Goal: Contribute content: Contribute content

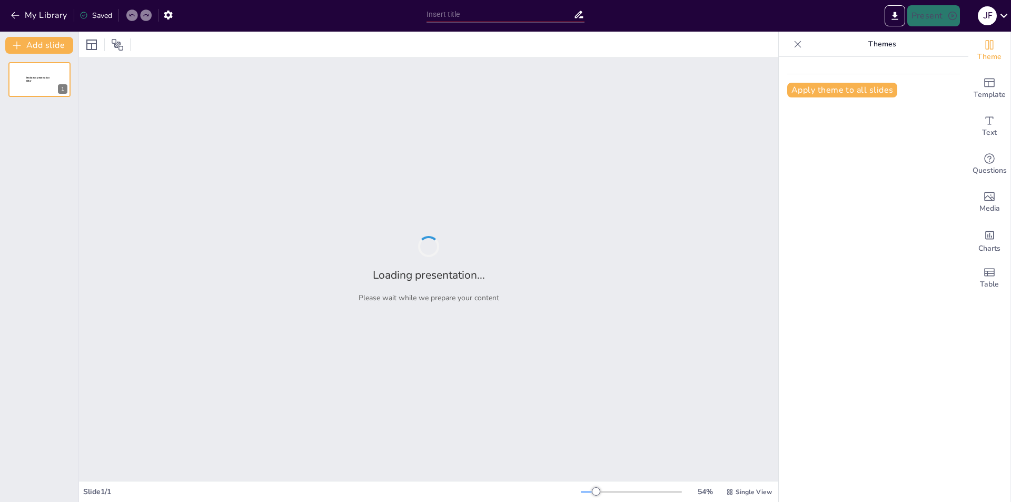
type input "Antropocentrismo: La Revolución del Pensamiento Humano en el Renacimiento"
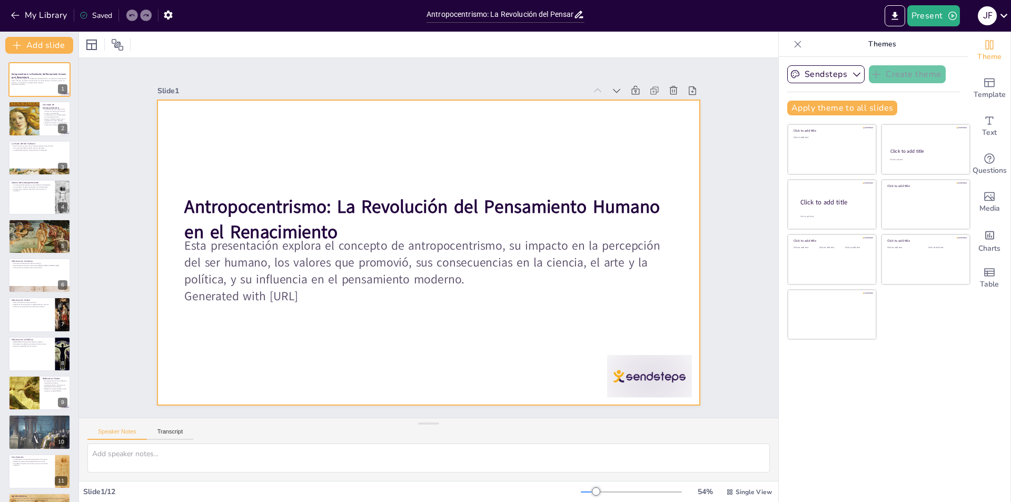
click at [318, 282] on p "Esta presentación explora el concepto de antropocentrismo, su impacto en la per…" at bounding box center [420, 261] width 479 height 199
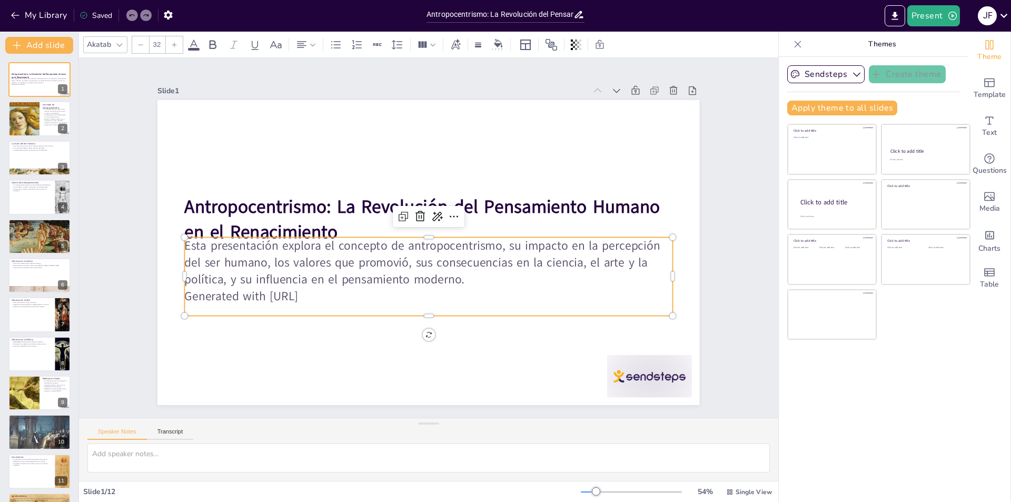
click at [318, 281] on p "Esta presentación explora el concepto de antropocentrismo, su impacto en la per…" at bounding box center [426, 263] width 490 height 102
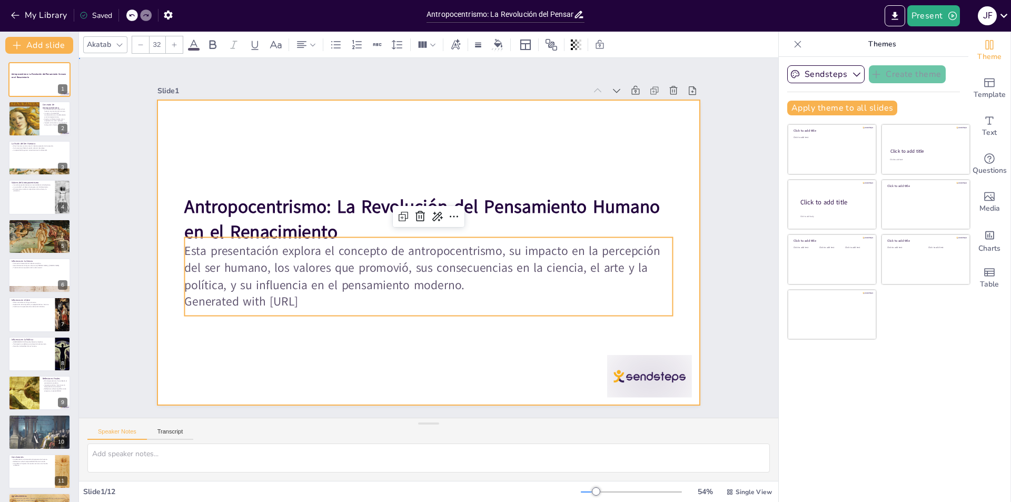
click at [322, 342] on div at bounding box center [427, 253] width 571 height 360
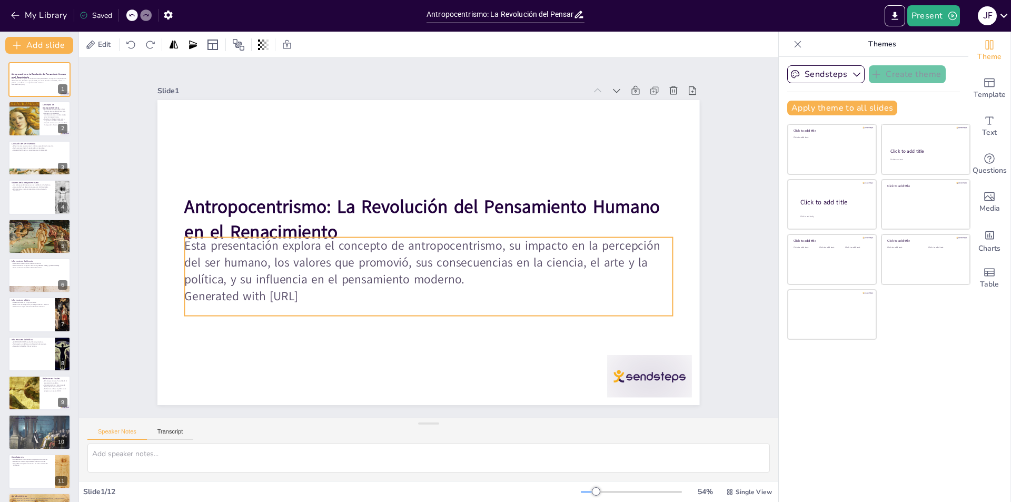
click at [339, 296] on p "Generated with [URL]" at bounding box center [422, 295] width 487 height 67
click at [356, 295] on p "Generated with [URL]" at bounding box center [422, 296] width 487 height 68
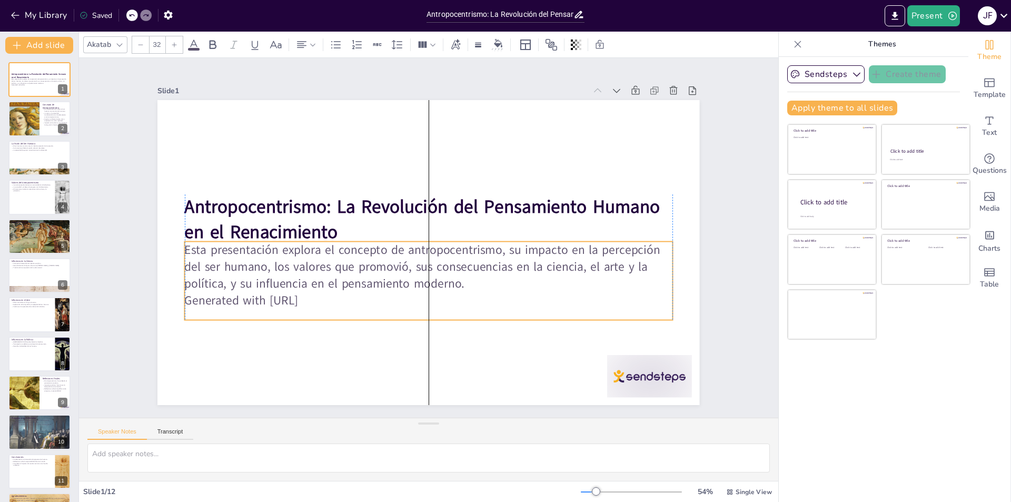
click at [355, 301] on p "Generated with [URL]" at bounding box center [382, 280] width 339 height 374
click at [355, 301] on p "Generated with [URL]" at bounding box center [428, 300] width 487 height 17
click at [343, 300] on p "Generated with [URL]" at bounding box center [386, 284] width 374 height 338
click at [336, 301] on p "Generated with [URL]" at bounding box center [421, 300] width 487 height 68
click at [334, 301] on p "Generated with [URL]" at bounding box center [421, 300] width 487 height 68
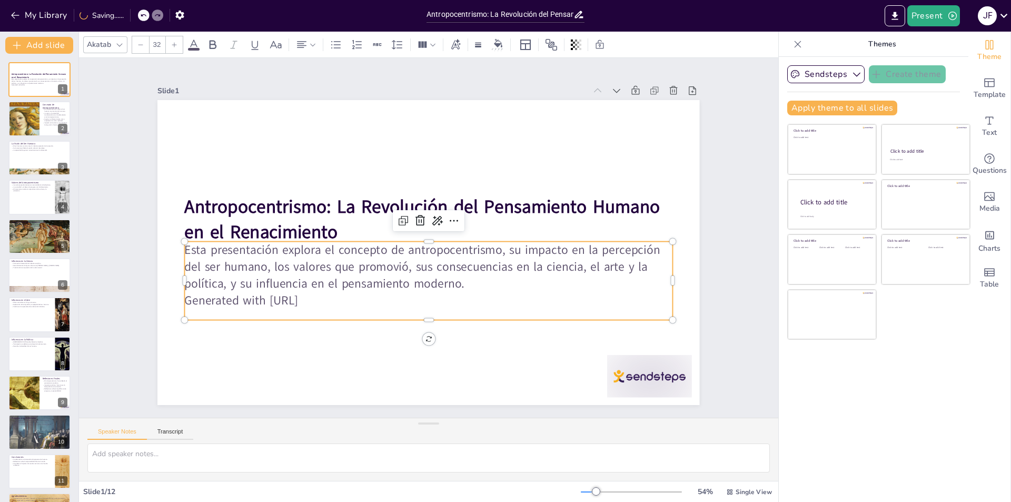
click at [327, 302] on p "Generated with [URL]" at bounding box center [428, 300] width 487 height 17
click at [327, 299] on p "Generated with [URL]" at bounding box center [391, 288] width 404 height 301
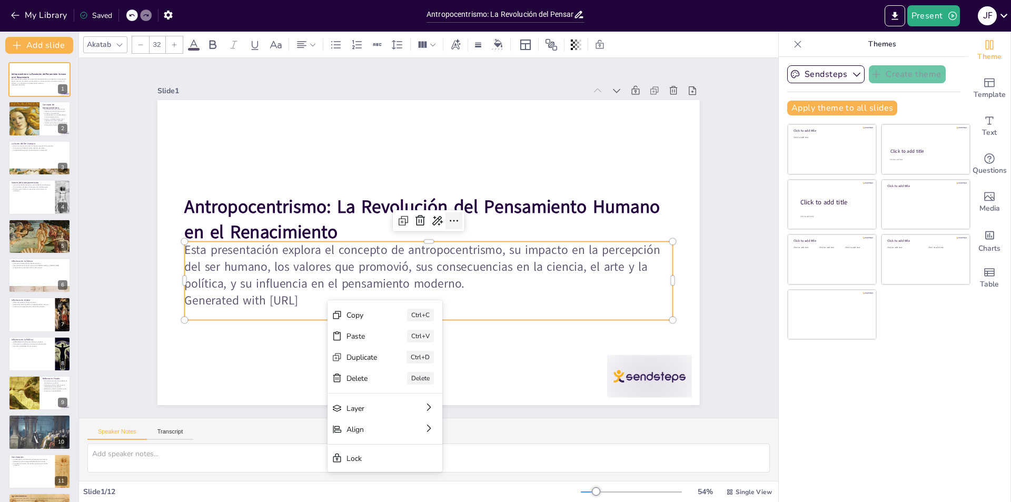
click at [448, 216] on icon at bounding box center [455, 223] width 14 height 14
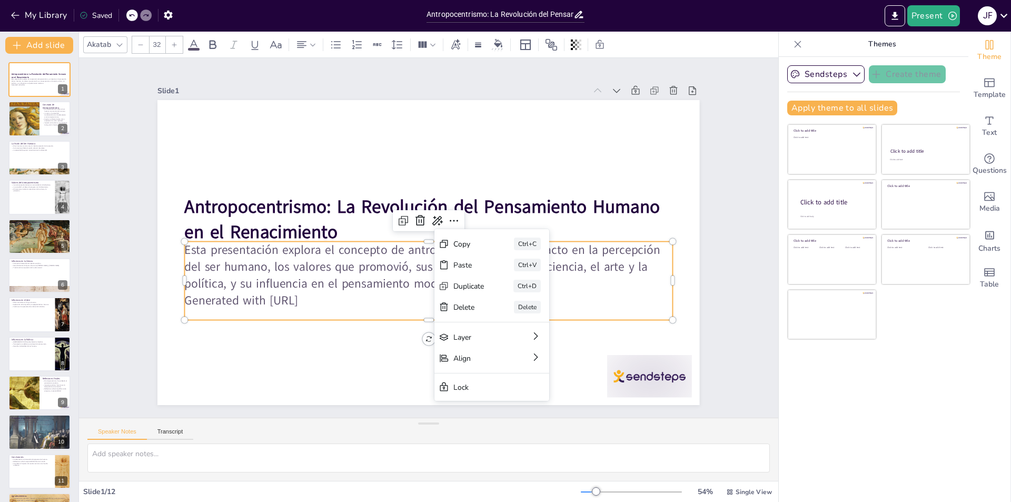
click at [356, 269] on p "Esta presentación explora el concepto de antropocentrismo, su impacto en la per…" at bounding box center [428, 267] width 487 height 51
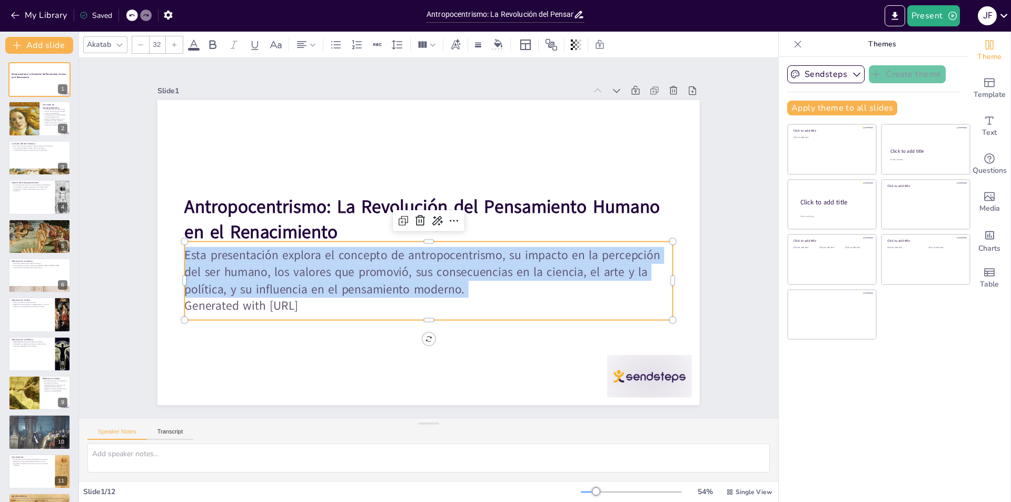
click at [356, 269] on p "Esta presentación explora el concepto de antropocentrismo, su impacto en la per…" at bounding box center [428, 272] width 487 height 51
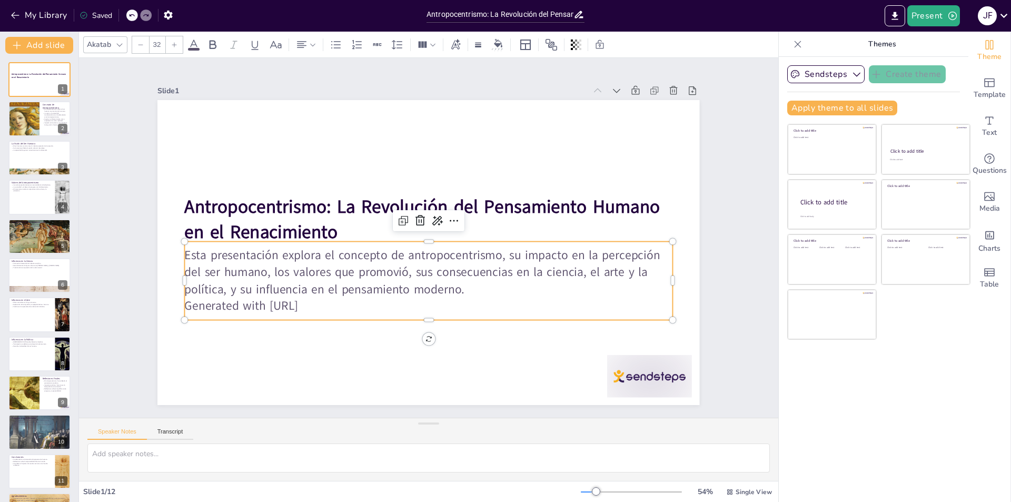
click at [333, 298] on p "Generated with [URL]" at bounding box center [428, 305] width 487 height 17
drag, startPoint x: 333, startPoint y: 298, endPoint x: 228, endPoint y: 299, distance: 105.3
click at [228, 299] on p "Generated with [URL]" at bounding box center [428, 305] width 487 height 17
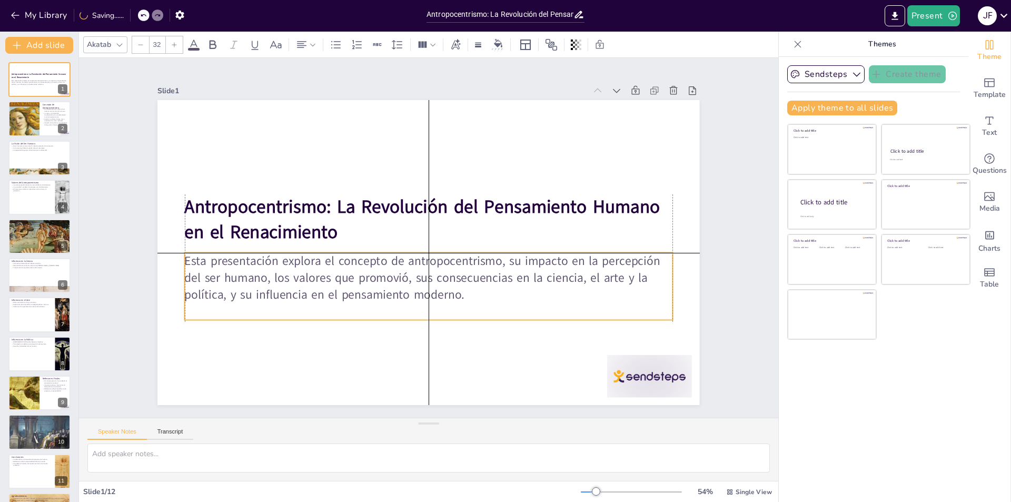
drag, startPoint x: 333, startPoint y: 292, endPoint x: 333, endPoint y: 305, distance: 12.6
click at [333, 305] on p at bounding box center [428, 311] width 487 height 17
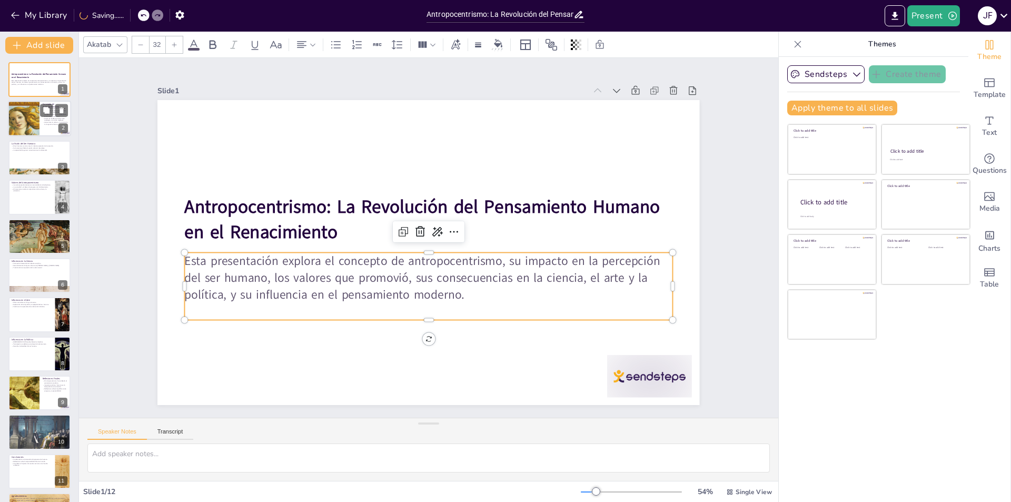
click at [19, 120] on div at bounding box center [23, 119] width 47 height 36
type textarea "El antropocentrismo se define como una visión que coloca al ser humano en el ce…"
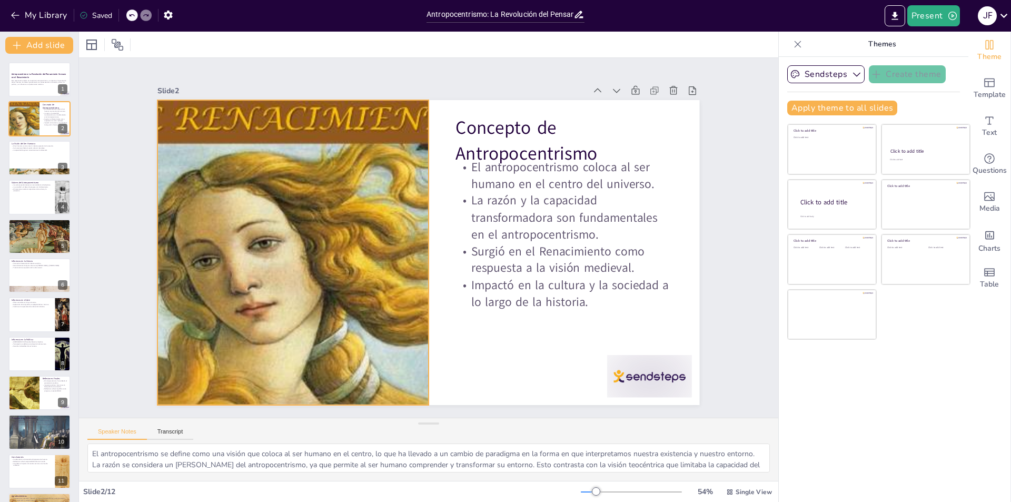
click at [252, 202] on div at bounding box center [292, 237] width 436 height 345
click at [259, 80] on div at bounding box center [267, 79] width 17 height 17
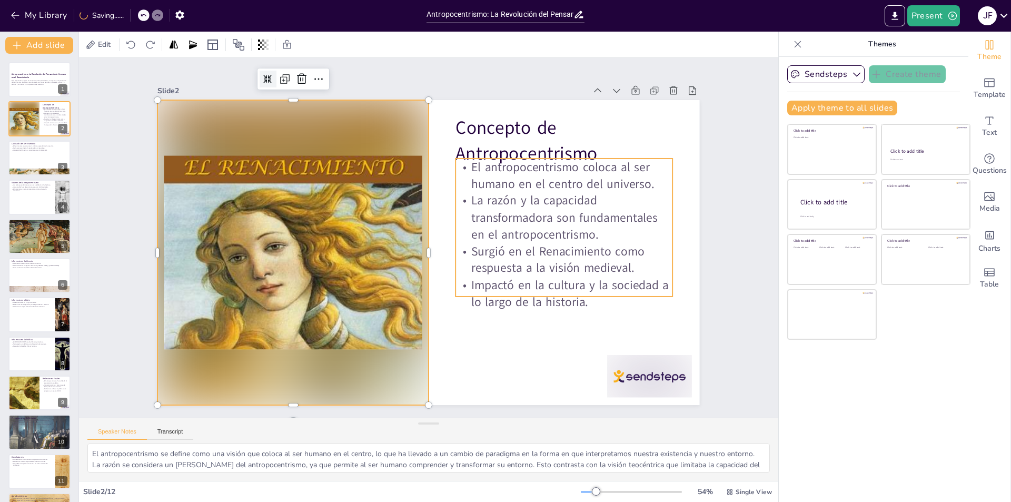
click at [655, 172] on p "El antropocentrismo coloca al ser humano en el centro del universo." at bounding box center [569, 190] width 219 height 56
click at [289, 138] on div at bounding box center [292, 252] width 271 height 305
click at [299, 54] on icon at bounding box center [304, 49] width 10 height 10
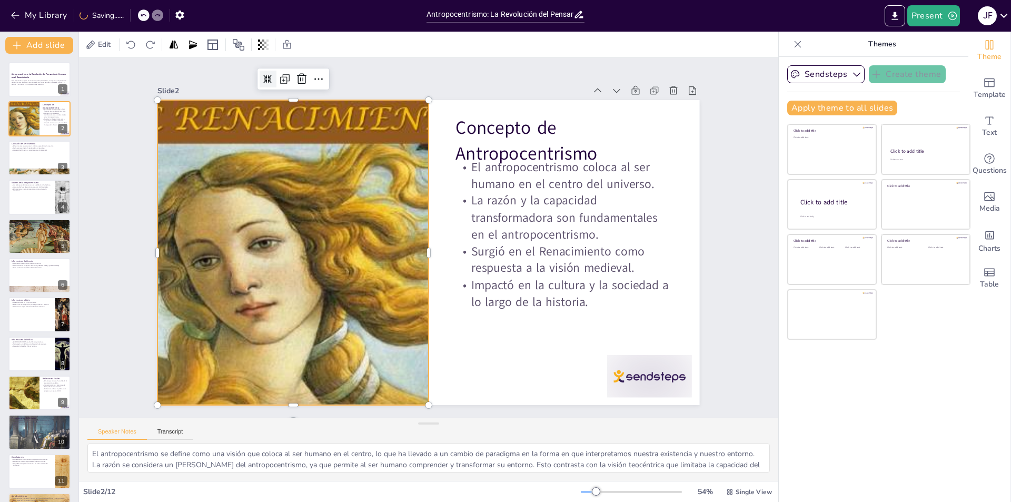
click at [264, 75] on icon at bounding box center [268, 79] width 8 height 8
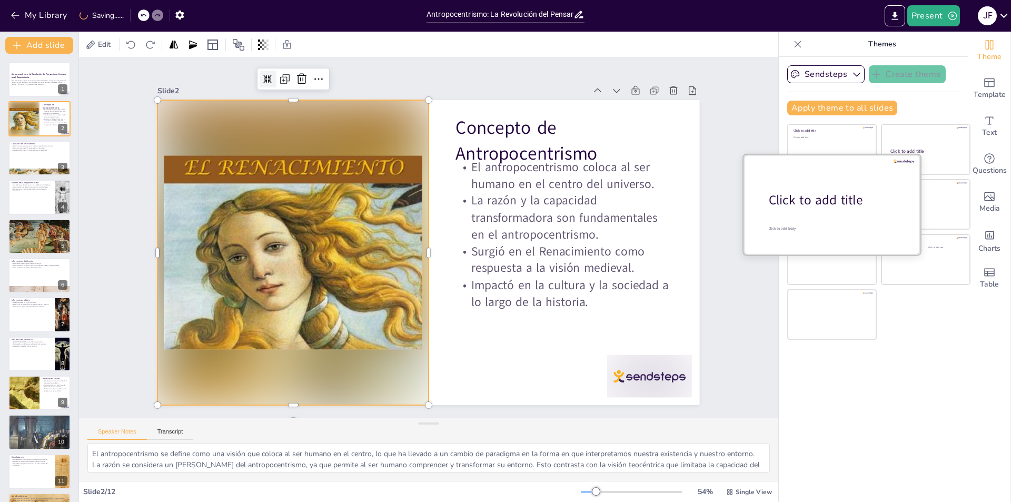
click at [791, 202] on div "Click to add title" at bounding box center [835, 200] width 134 height 18
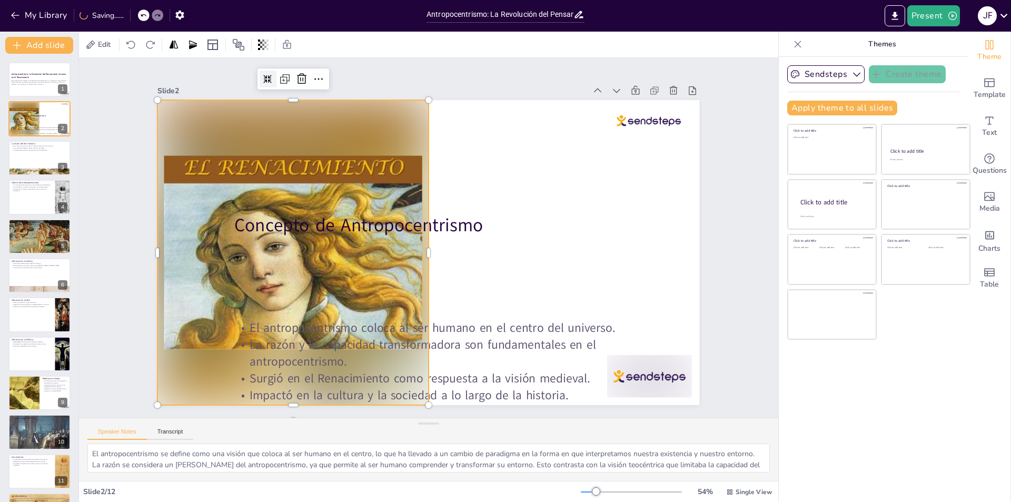
click at [394, 277] on div at bounding box center [293, 238] width 302 height 332
click at [412, 247] on div "Concepto de Antropocentrismo" at bounding box center [440, 237] width 412 height 51
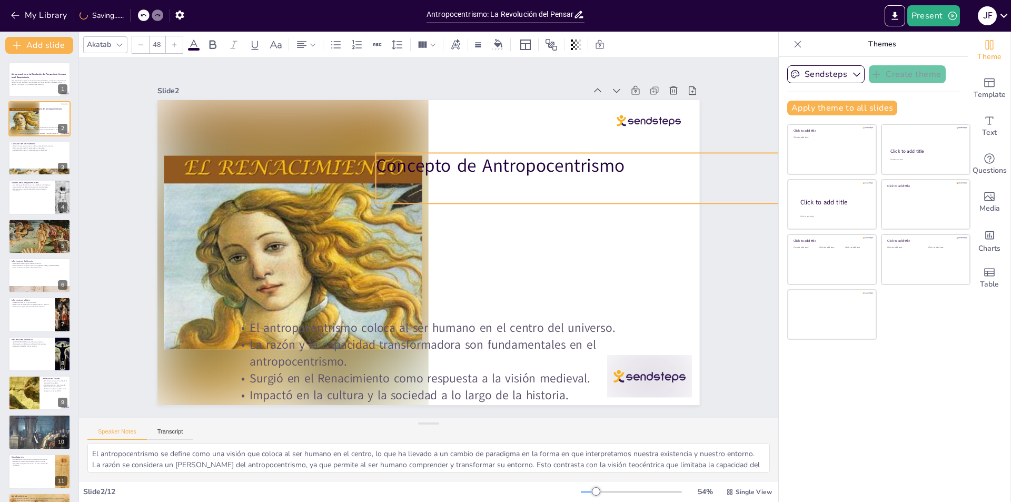
drag, startPoint x: 456, startPoint y: 213, endPoint x: 598, endPoint y: 154, distance: 153.6
click at [598, 154] on p "Concepto de Antropocentrismo" at bounding box center [582, 165] width 412 height 25
click at [634, 117] on div at bounding box center [649, 120] width 64 height 11
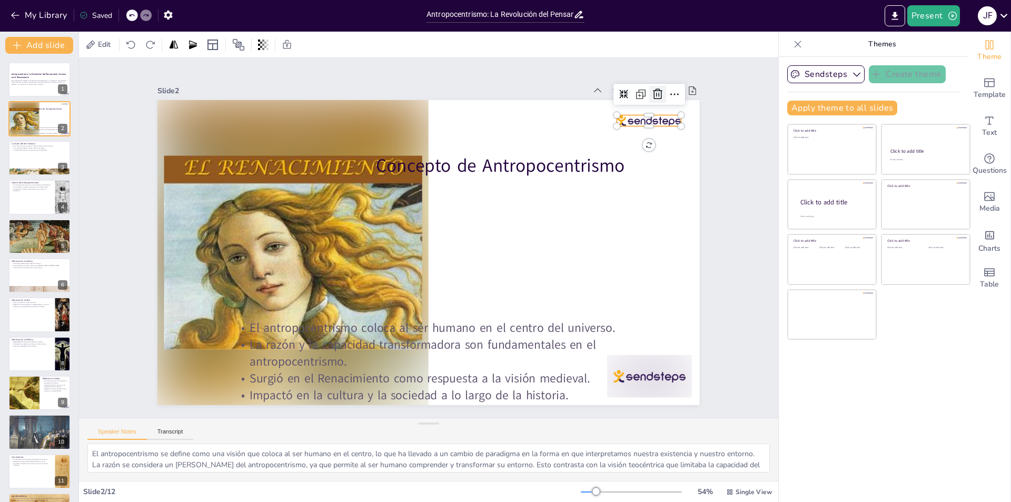
click at [664, 112] on icon at bounding box center [671, 119] width 14 height 14
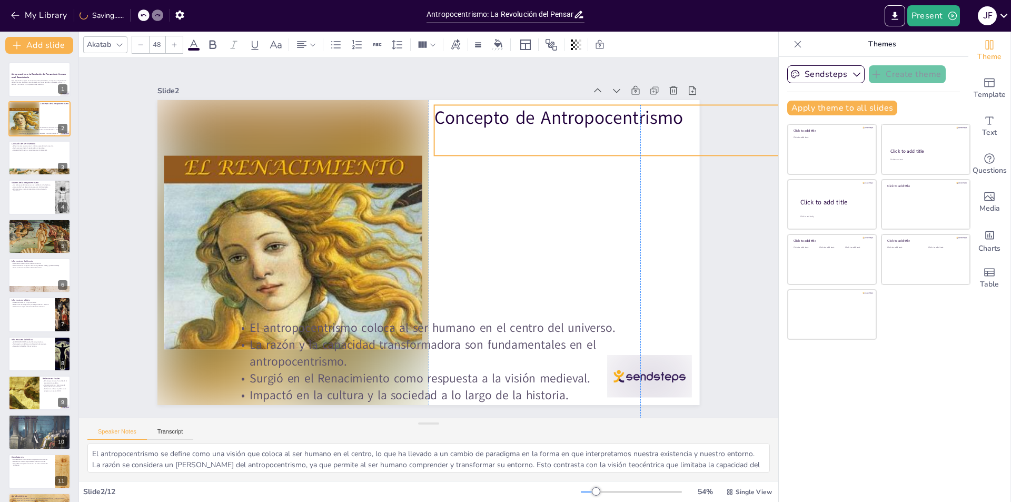
drag, startPoint x: 507, startPoint y: 152, endPoint x: 564, endPoint y: 104, distance: 74.3
click at [564, 105] on p "Concepto de Antropocentrismo" at bounding box center [640, 117] width 412 height 25
type input "32"
click at [386, 337] on p "La razón y la capacidad transformadora son fundamentales en el antropocentrismo." at bounding box center [437, 353] width 406 height 34
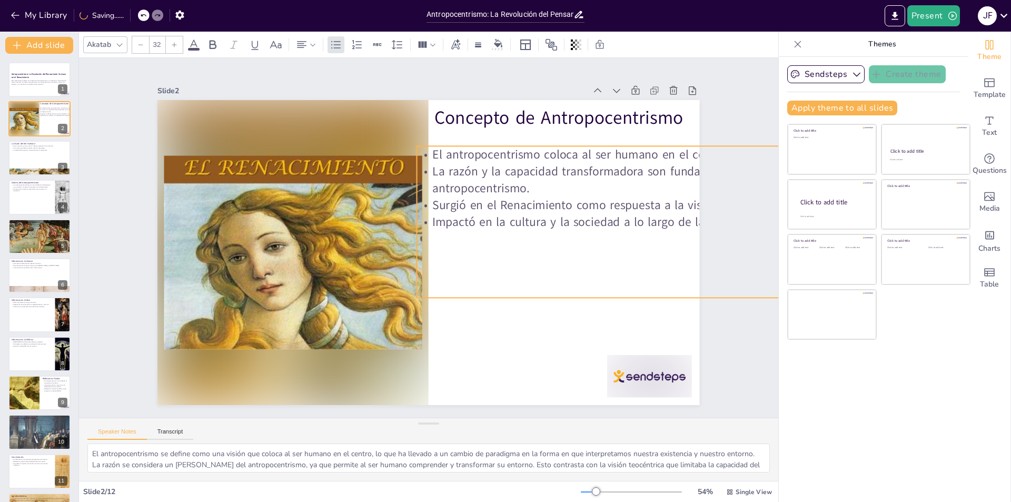
drag, startPoint x: 391, startPoint y: 331, endPoint x: 573, endPoint y: 157, distance: 251.7
click at [573, 157] on p "El antropocentrismo coloca al ser humano en el centro del universo." at bounding box center [620, 154] width 406 height 17
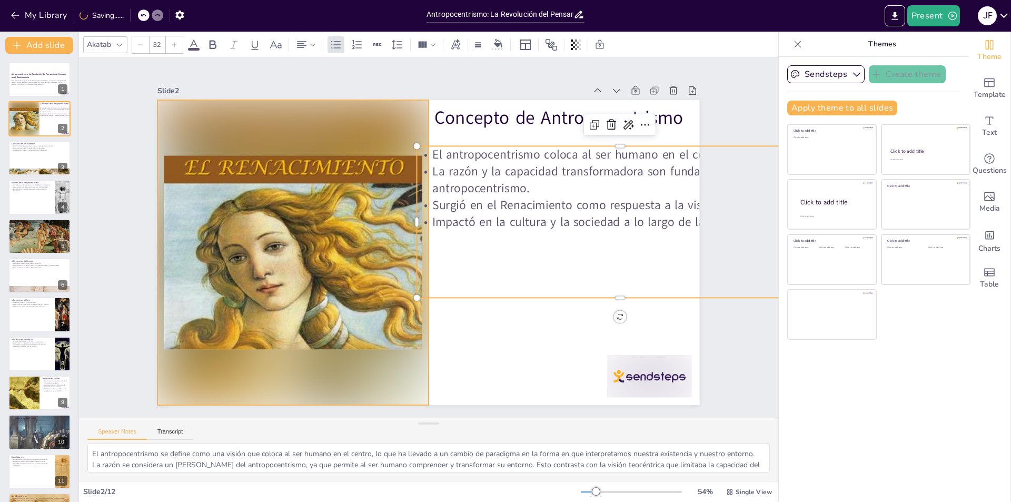
click at [224, 214] on div at bounding box center [292, 252] width 271 height 305
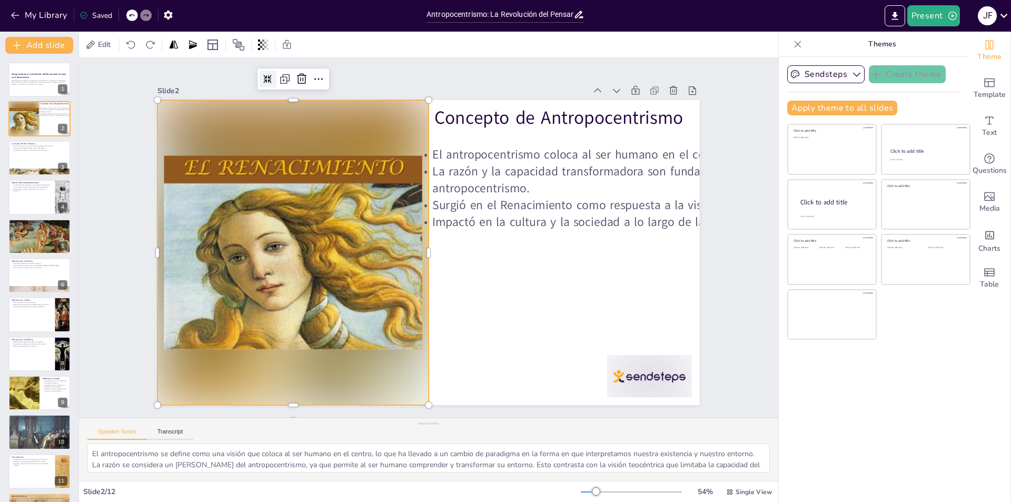
click at [276, 72] on div at bounding box center [285, 63] width 18 height 18
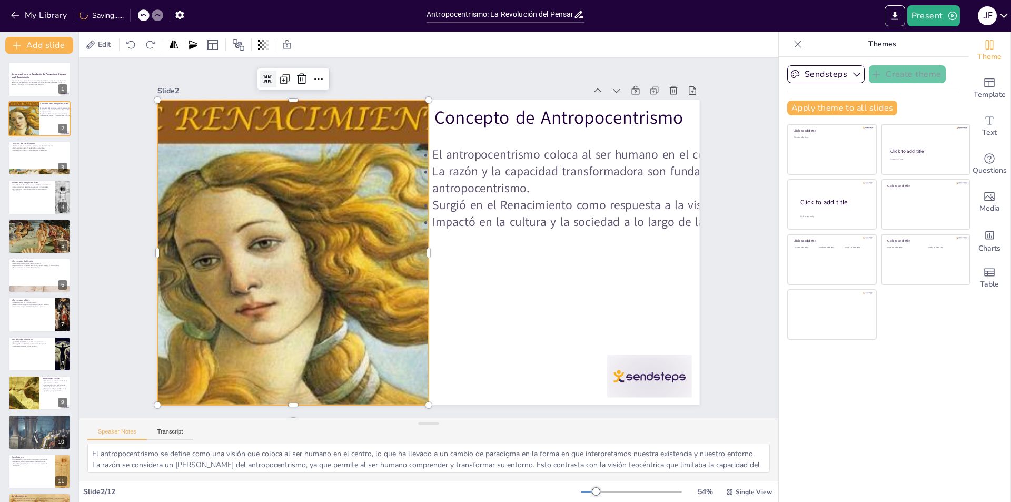
click at [276, 72] on div at bounding box center [285, 63] width 18 height 18
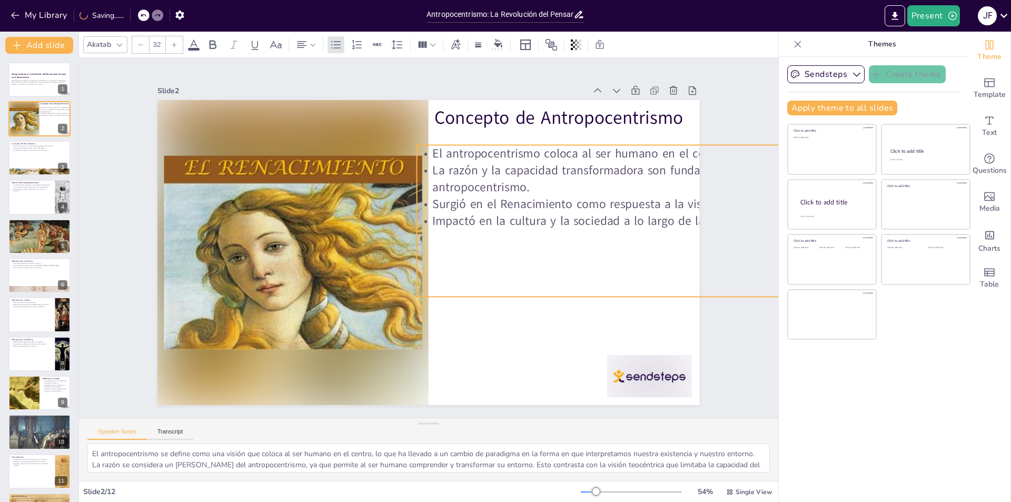
click at [498, 181] on p "La razón y la capacidad transformadora son fundamentales en el antropocentrismo." at bounding box center [620, 179] width 406 height 34
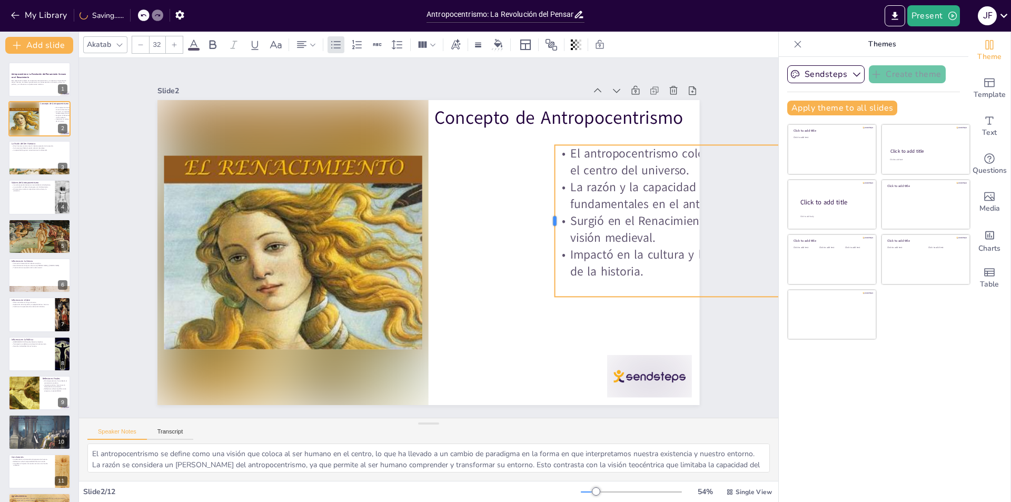
drag, startPoint x: 408, startPoint y: 216, endPoint x: 562, endPoint y: 206, distance: 154.5
click at [555, 206] on div "Concepto de Antropocentrismo El antropocentrismo coloca al ser humano en el cen…" at bounding box center [428, 252] width 542 height 305
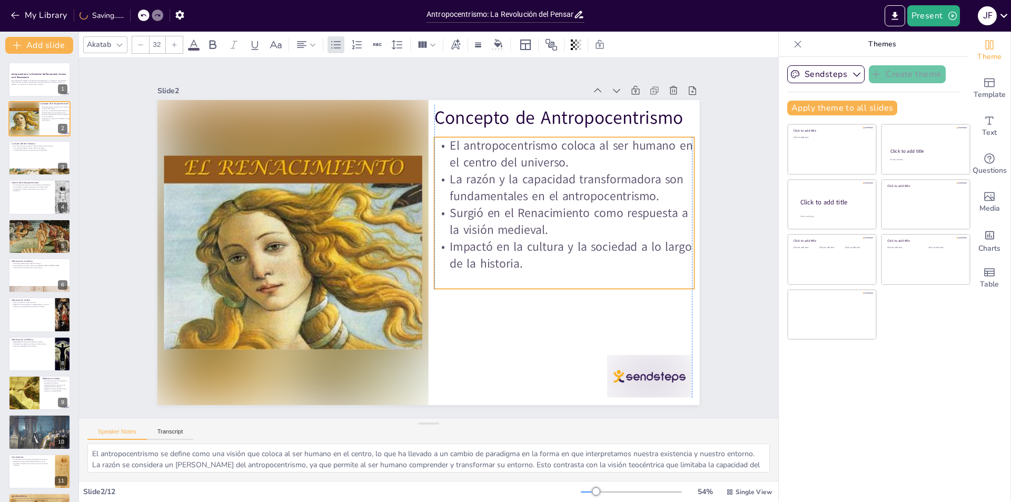
drag, startPoint x: 634, startPoint y: 149, endPoint x: 503, endPoint y: 141, distance: 131.8
click at [503, 141] on p "El antropocentrismo coloca al ser humano en el centro del universo." at bounding box center [572, 168] width 262 height 61
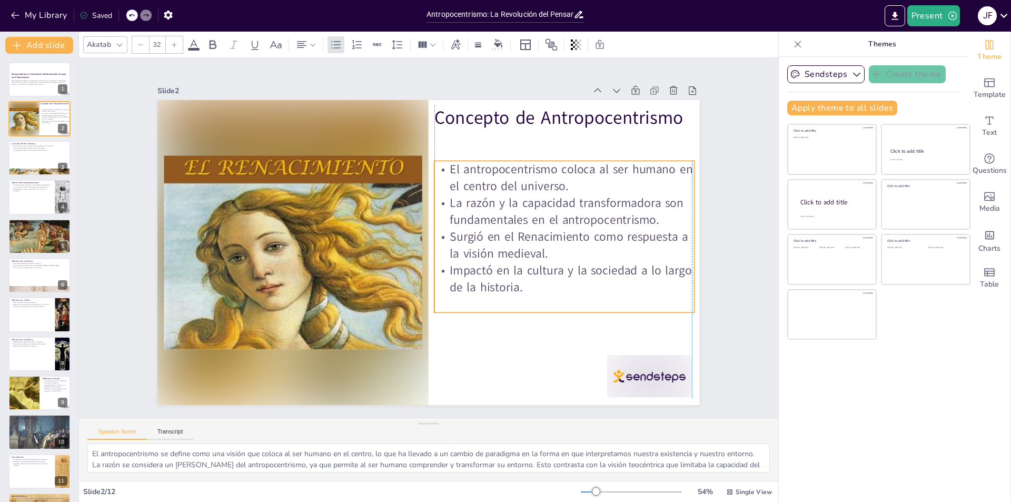
drag, startPoint x: 606, startPoint y: 188, endPoint x: 606, endPoint y: 212, distance: 23.7
click at [606, 212] on p "La razón y la capacidad transformadora son fundamentales en el antropocentrismo." at bounding box center [566, 225] width 262 height 61
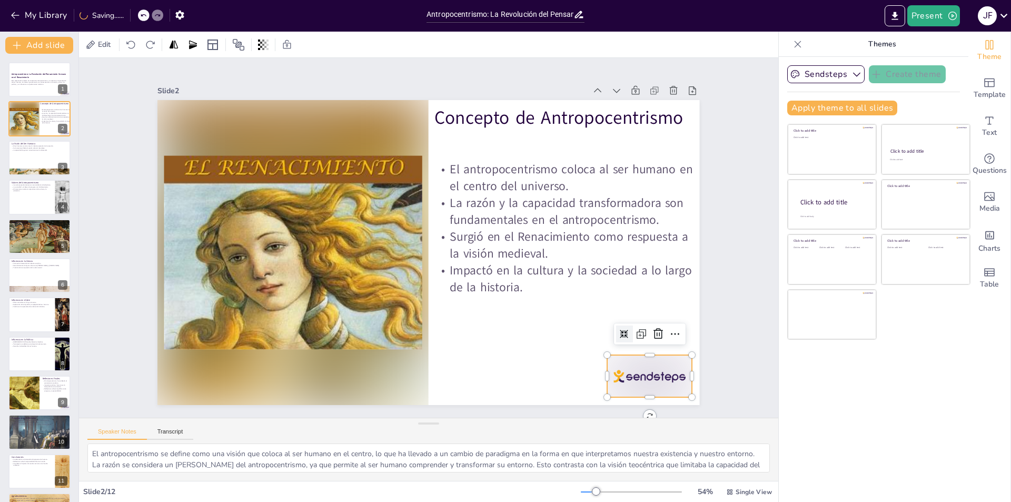
click at [625, 378] on div at bounding box center [649, 376] width 85 height 42
click at [647, 351] on icon at bounding box center [646, 358] width 14 height 14
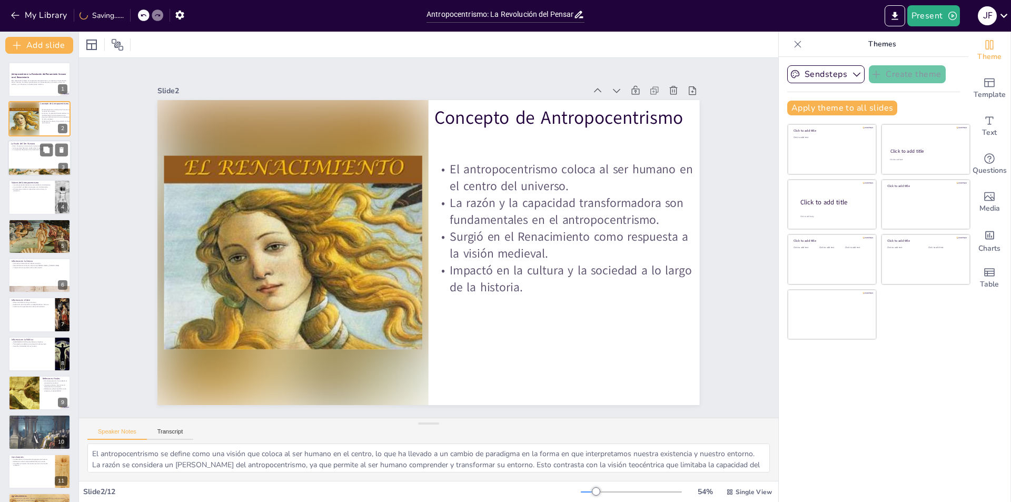
click at [28, 163] on div at bounding box center [39, 158] width 63 height 36
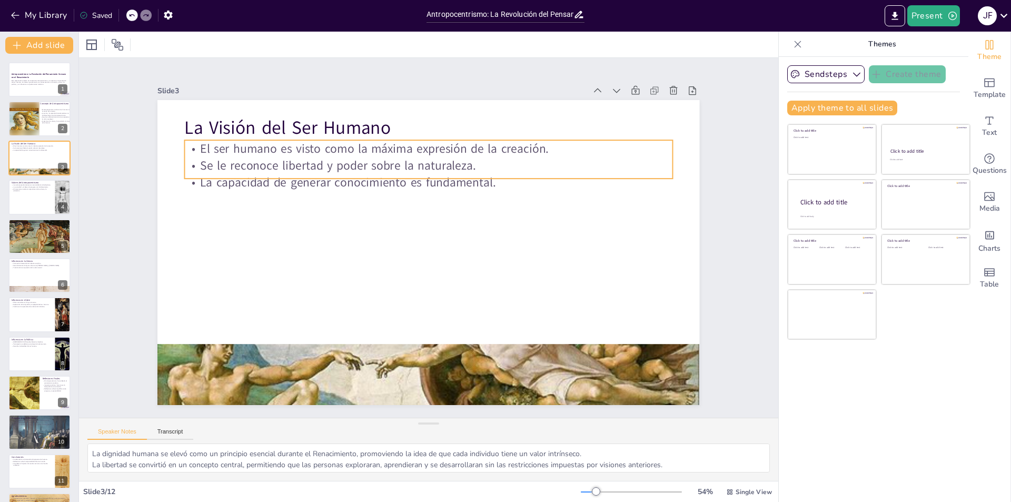
click at [277, 157] on p "Se le reconoce libertad y poder sobre la naturaleza." at bounding box center [436, 165] width 487 height 67
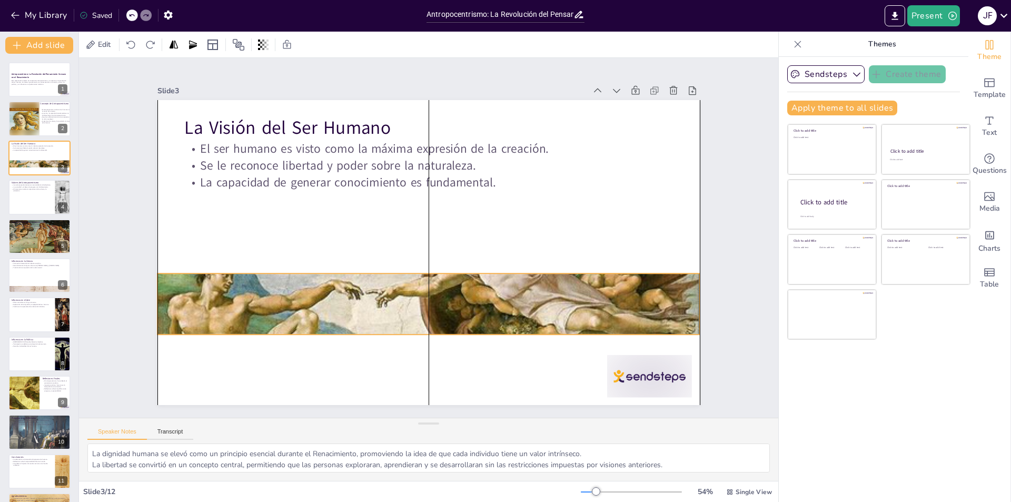
drag, startPoint x: 339, startPoint y: 390, endPoint x: 338, endPoint y: 318, distance: 72.1
click at [338, 318] on div at bounding box center [428, 304] width 542 height 388
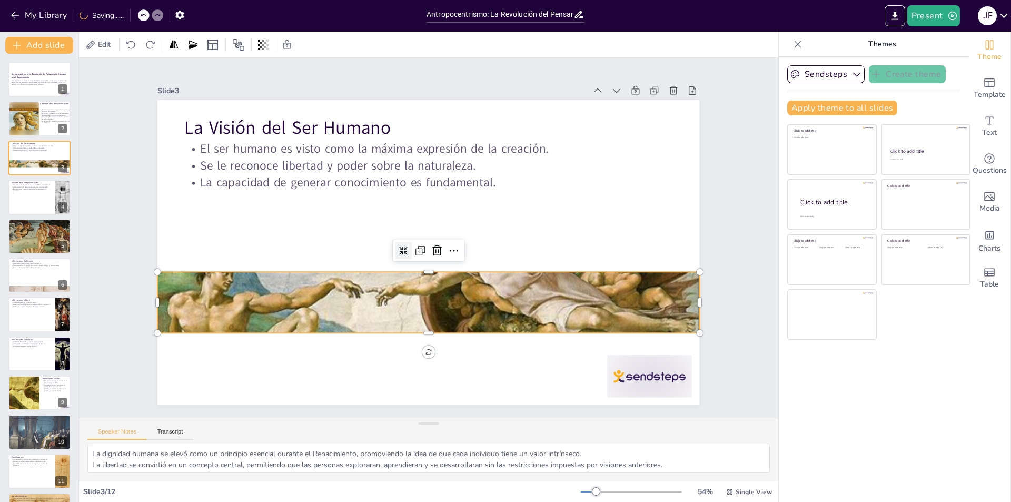
click at [399, 246] on icon at bounding box center [403, 250] width 8 height 8
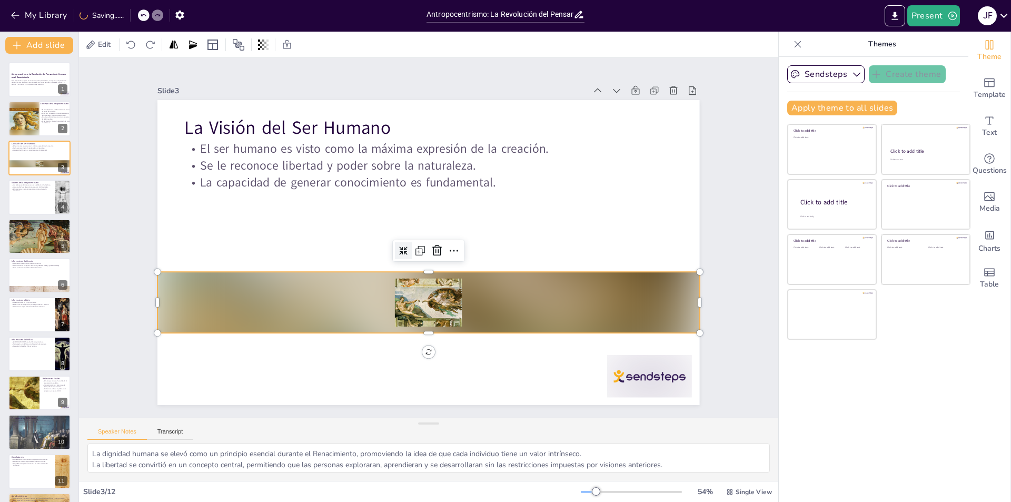
click at [399, 246] on icon at bounding box center [403, 250] width 8 height 8
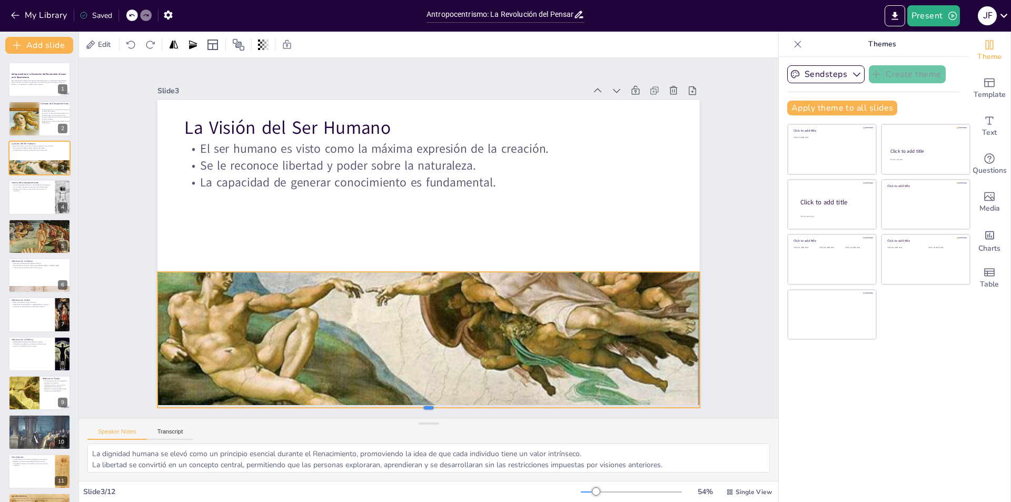
drag, startPoint x: 420, startPoint y: 331, endPoint x: 423, endPoint y: 406, distance: 74.8
click at [423, 406] on div at bounding box center [410, 410] width 539 height 65
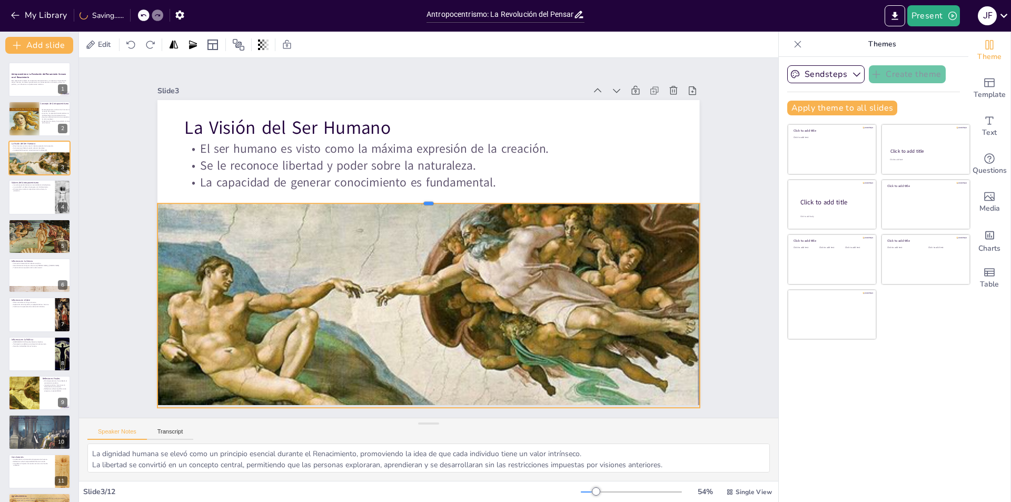
drag, startPoint x: 418, startPoint y: 267, endPoint x: 422, endPoint y: 199, distance: 68.5
click at [422, 199] on div at bounding box center [450, 206] width 443 height 325
click at [38, 214] on div "Valores del Antropocentrismo Los valores predominantes son racionalidad e indiv…" at bounding box center [39, 197] width 63 height 36
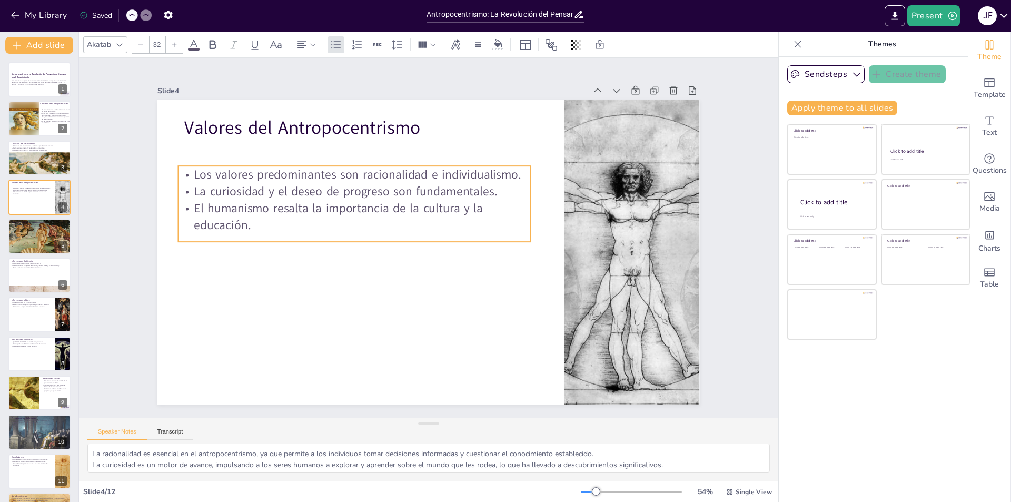
drag, startPoint x: 324, startPoint y: 181, endPoint x: 315, endPoint y: 212, distance: 32.2
click at [315, 212] on p "El humanismo resalta la importancia de la cultura y la educación." at bounding box center [354, 216] width 352 height 34
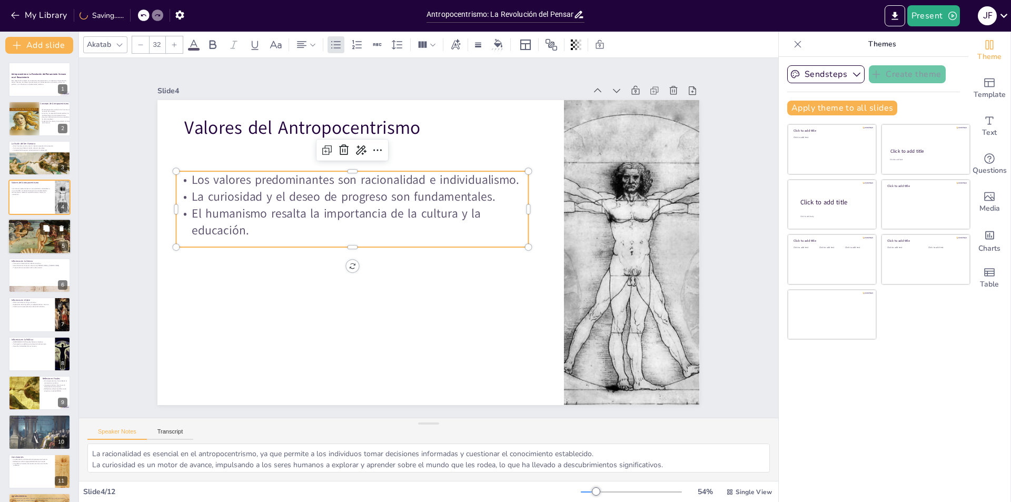
click at [27, 233] on div at bounding box center [39, 236] width 75 height 36
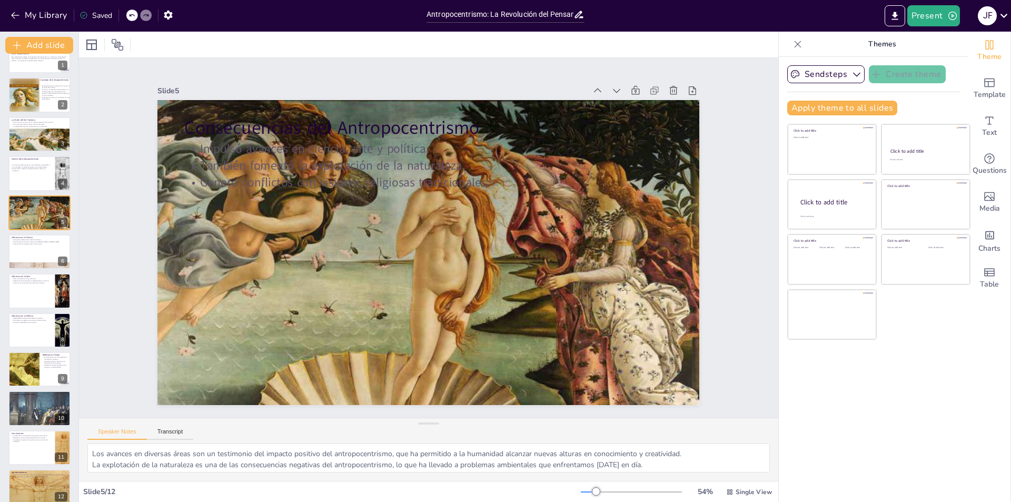
scroll to position [35, 0]
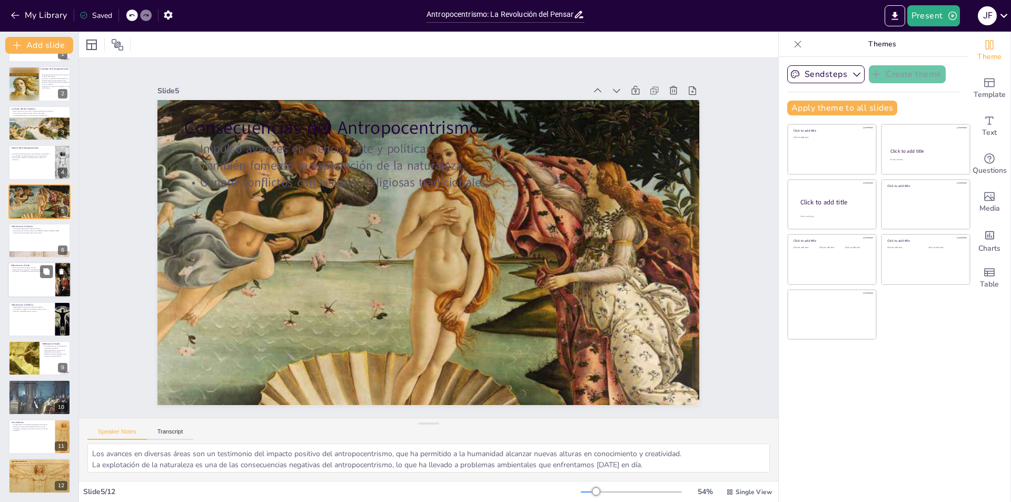
click at [18, 285] on div at bounding box center [39, 280] width 63 height 36
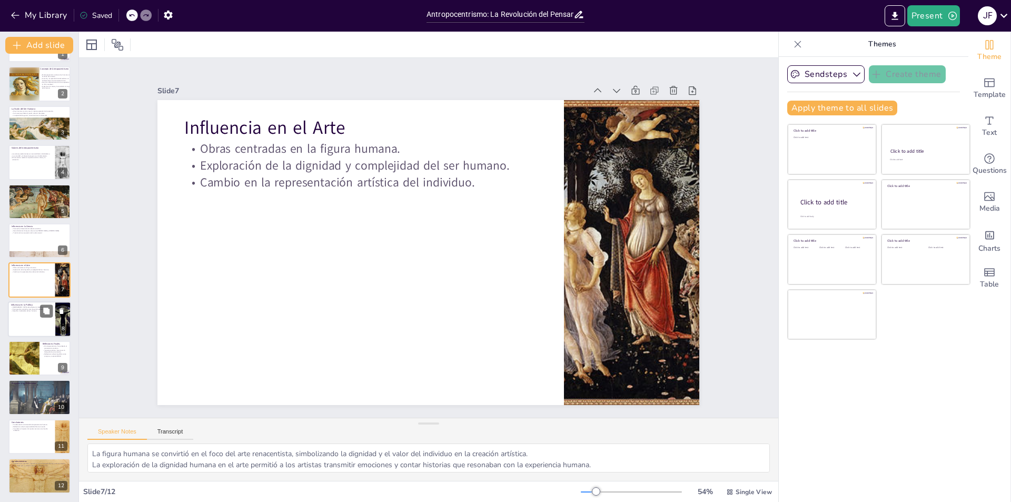
click at [25, 329] on div at bounding box center [39, 319] width 63 height 36
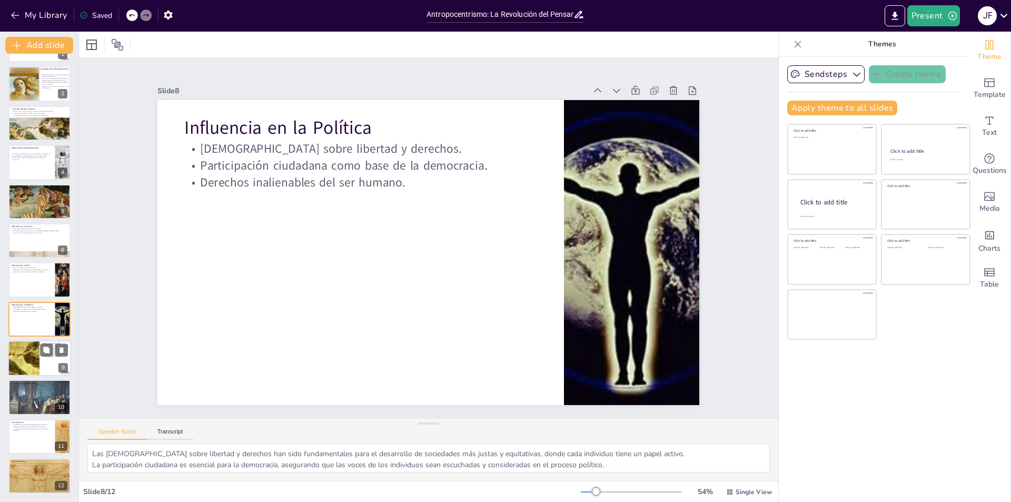
click at [30, 349] on div at bounding box center [23, 358] width 79 height 36
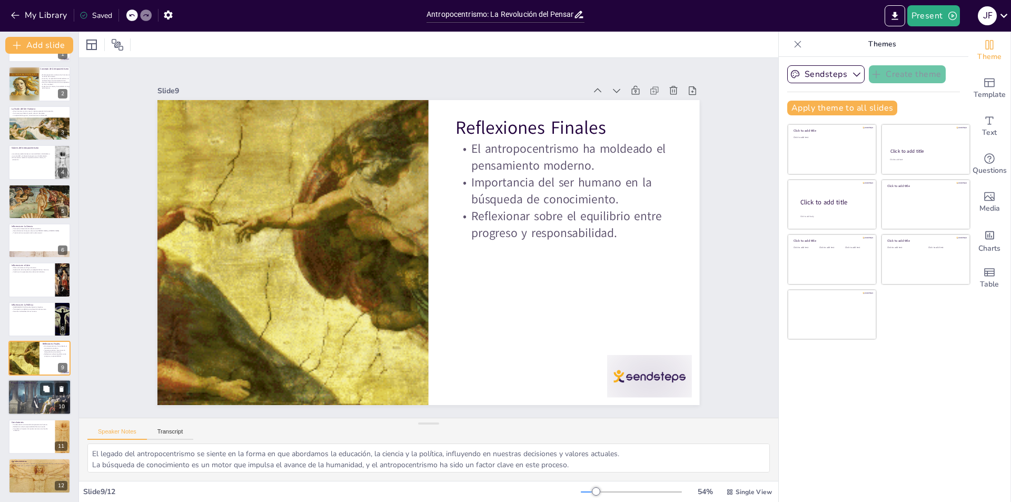
click at [32, 386] on p "Desafíos en la relación con la naturaleza." at bounding box center [39, 387] width 57 height 2
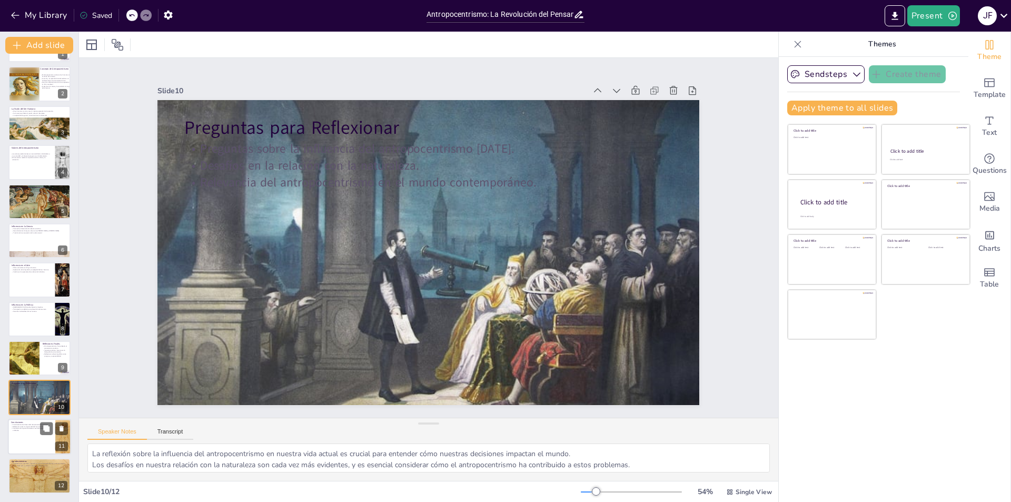
click at [38, 423] on p "Fundamental en el desarrollo del pensamiento humano." at bounding box center [31, 424] width 41 height 2
type textarea "El desarrollo del pensamiento humano ha sido profundamente influenciado por el …"
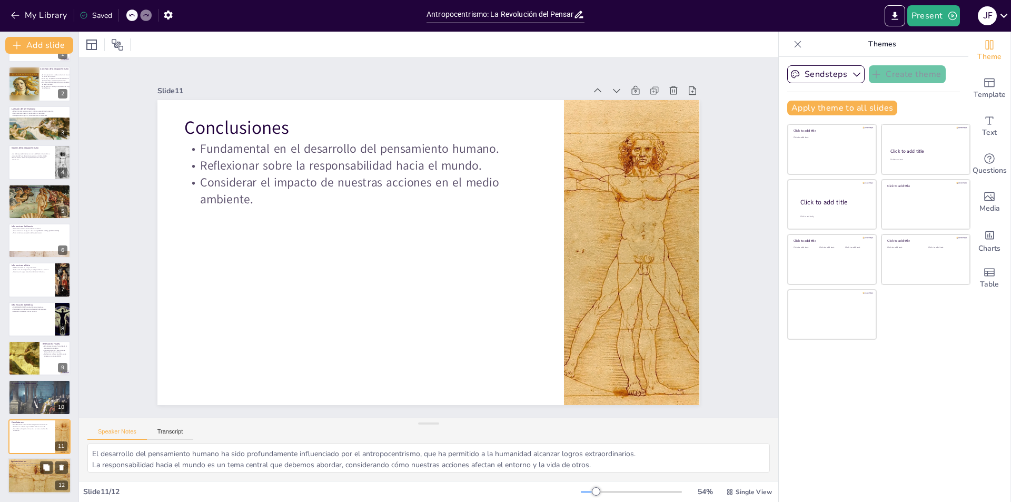
click at [23, 468] on div at bounding box center [39, 475] width 63 height 36
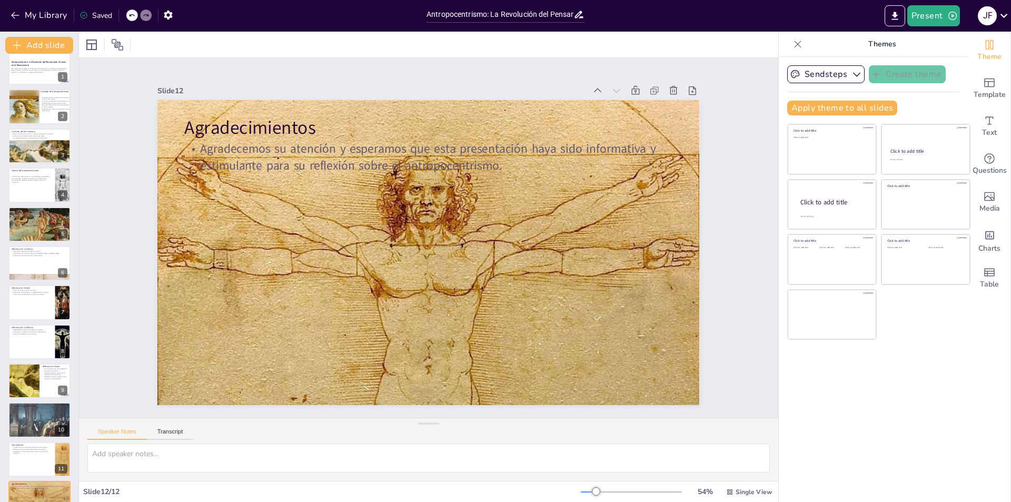
scroll to position [0, 0]
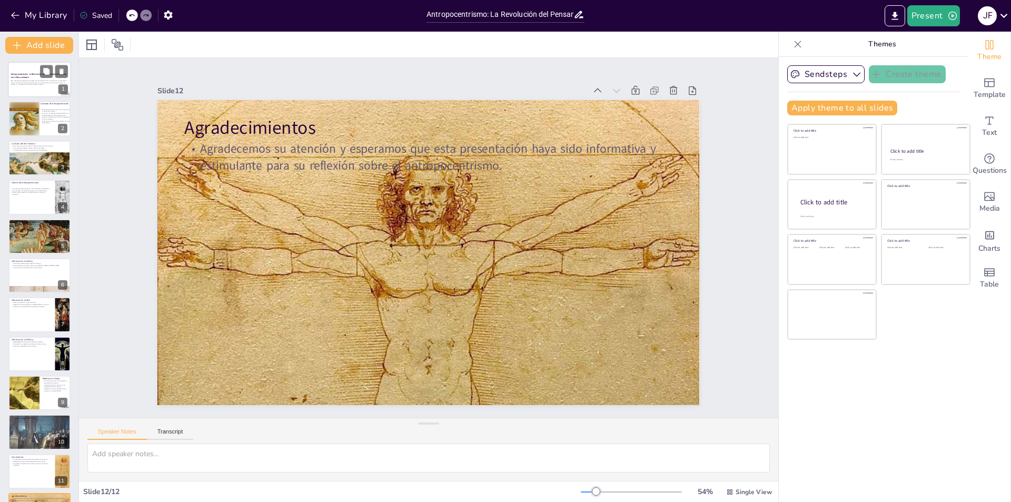
click at [30, 76] on p "Antropocentrismo: La Revolución del Pensamiento Humano en el Renacimiento" at bounding box center [39, 76] width 57 height 6
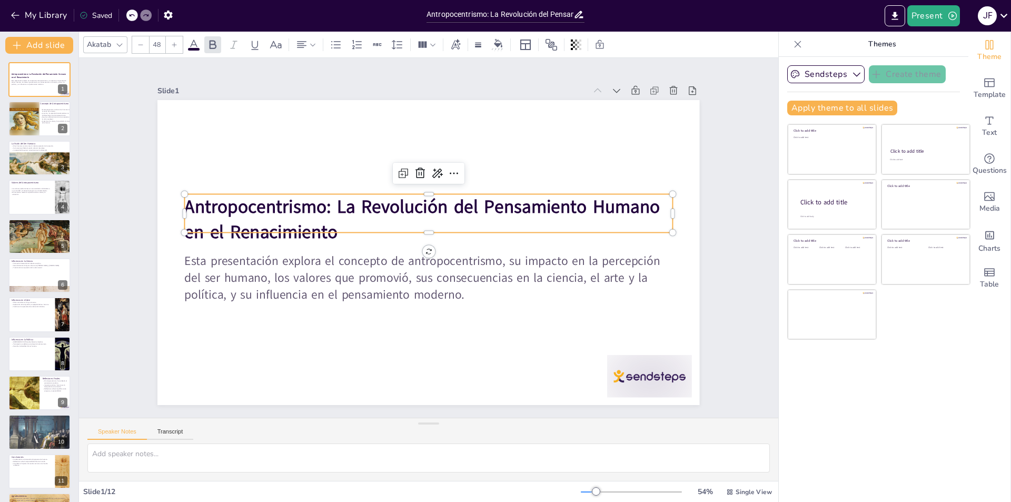
click at [203, 199] on strong "Antropocentrismo: La Revolución del Pensamiento Humano en el Renacimiento" at bounding box center [430, 207] width 454 height 216
click at [185, 199] on strong "Antropocentrismo: La Revolución del Pensamiento Humano en el Renacimiento" at bounding box center [422, 219] width 475 height 50
click at [185, 199] on strong "Antropocentrismo: La Revolución del Pensamiento Humano en el Renacimiento" at bounding box center [424, 206] width 478 height 74
click at [185, 199] on strong "Antropocentrismo: La Revolución del Pensamiento Humano en el Renacimiento" at bounding box center [422, 219] width 475 height 50
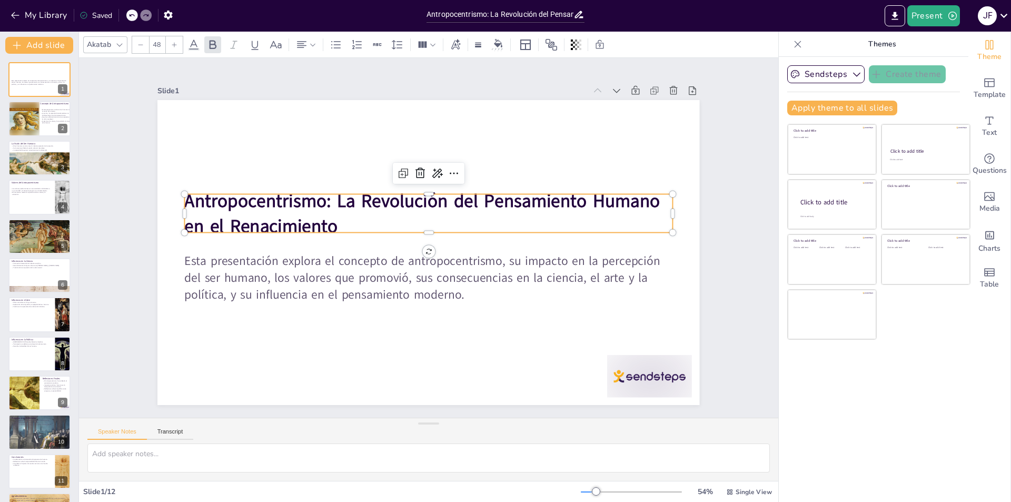
click at [403, 225] on p "Antropocentrismo: La Revolución del Pensamiento Humano en el Renacimiento" at bounding box center [431, 213] width 490 height 101
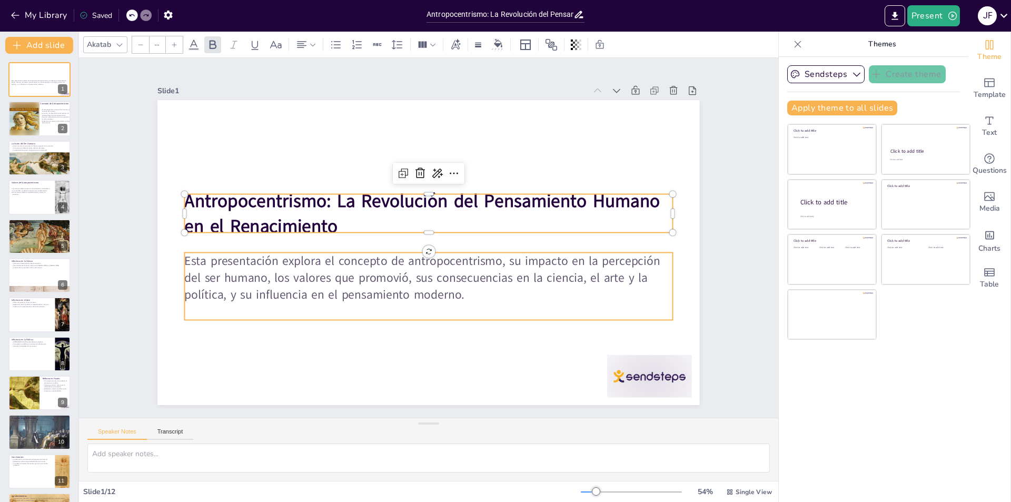
type input "32"
click at [307, 302] on p at bounding box center [413, 310] width 481 height 118
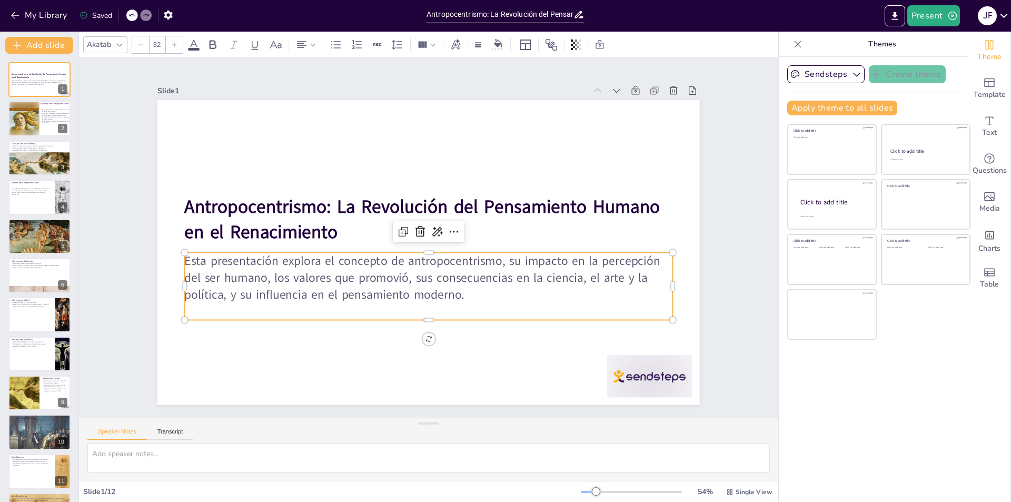
click at [194, 254] on p "Esta presentación explora el concepto de antropocentrismo, su impacto en la per…" at bounding box center [428, 277] width 487 height 51
click at [54, 129] on div at bounding box center [39, 119] width 63 height 36
type textarea "El antropocentrismo se define como una visión que coloca al ser humano en el ce…"
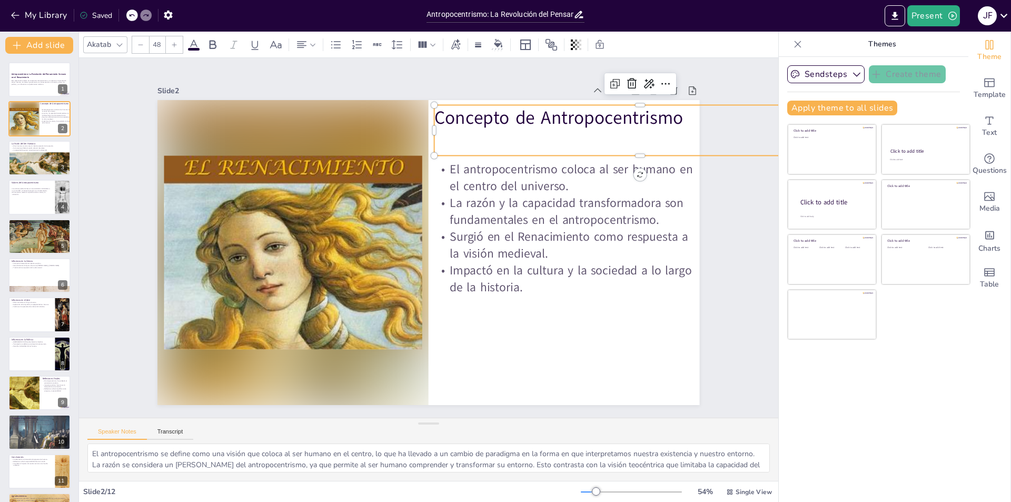
click at [440, 119] on p "Concepto de Antropocentrismo" at bounding box center [640, 117] width 412 height 25
click at [445, 118] on p "Concepto de Antropocentrismo" at bounding box center [651, 140] width 412 height 68
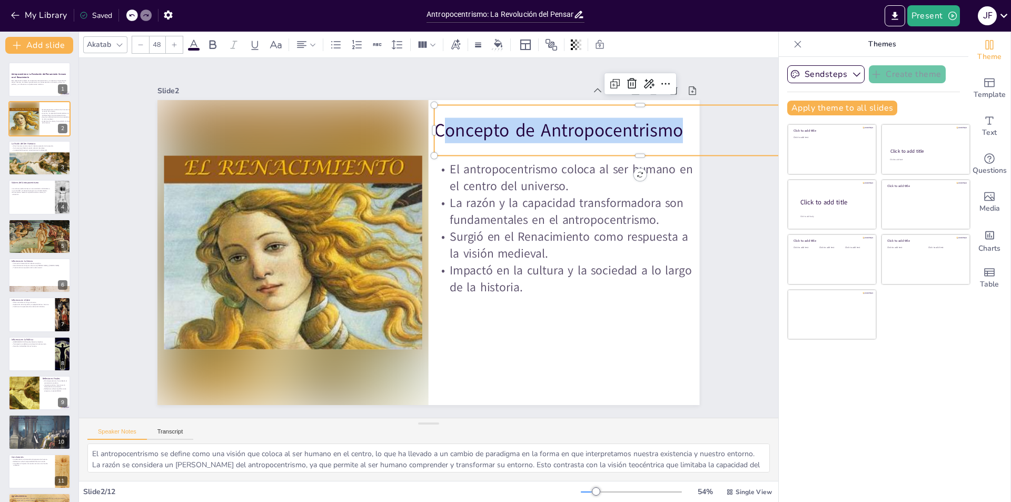
drag, startPoint x: 433, startPoint y: 126, endPoint x: 718, endPoint y: 119, distance: 285.3
click at [718, 119] on p "Concepto de Antropocentrismo" at bounding box center [650, 153] width 412 height 68
